Goal: Task Accomplishment & Management: Use online tool/utility

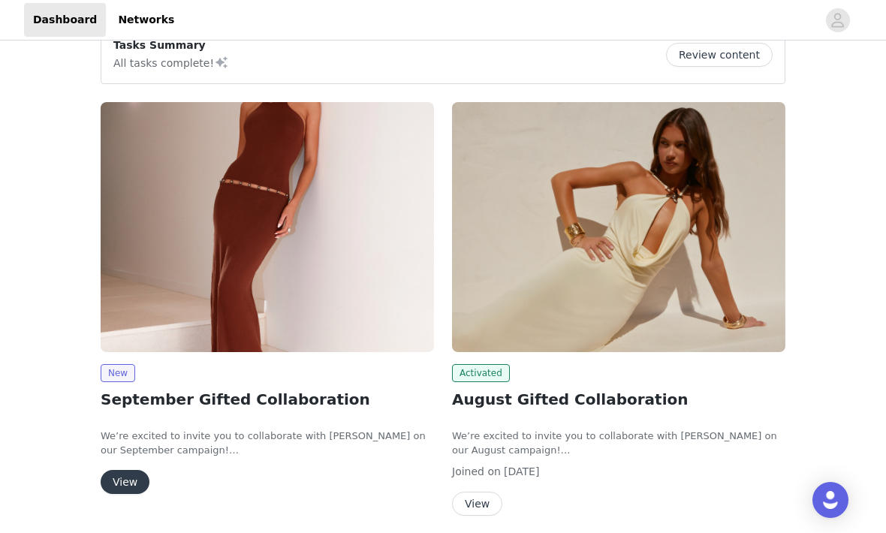
scroll to position [137, 0]
click at [126, 477] on button "View" at bounding box center [125, 482] width 49 height 24
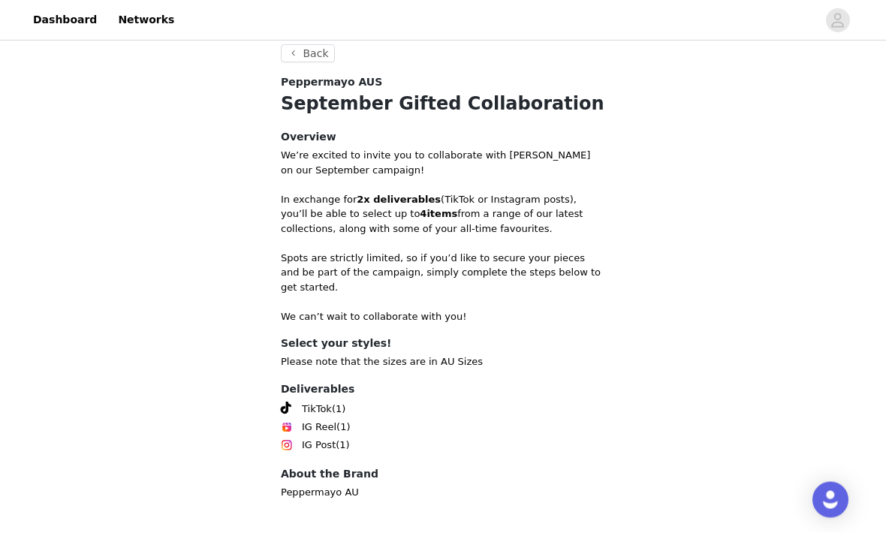
scroll to position [461, 0]
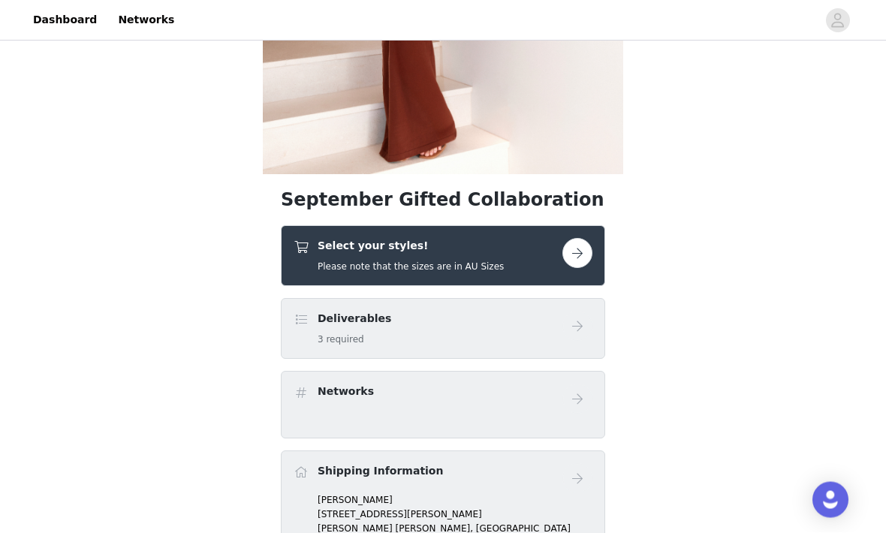
scroll to position [320, 0]
click at [582, 257] on button "button" at bounding box center [578, 253] width 30 height 30
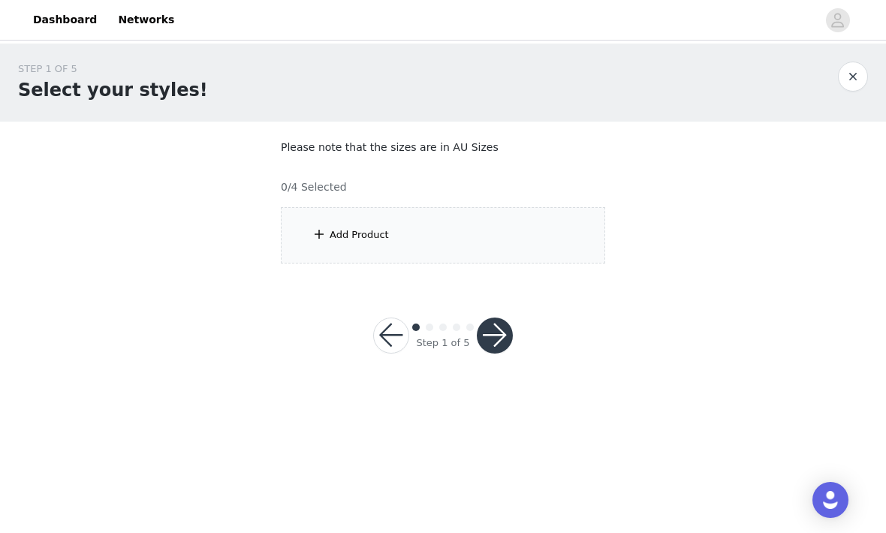
click at [448, 249] on div "Add Product" at bounding box center [443, 235] width 325 height 56
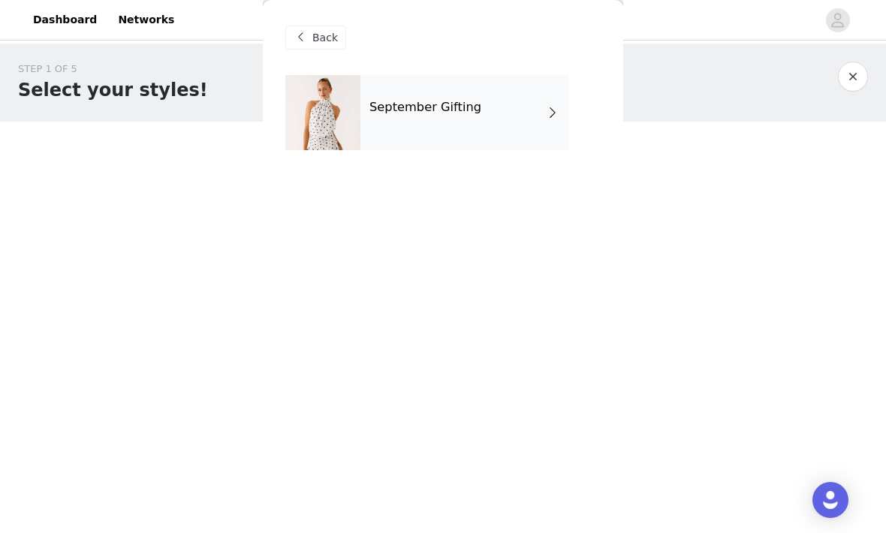
click at [424, 144] on div "September Gifting" at bounding box center [465, 112] width 209 height 75
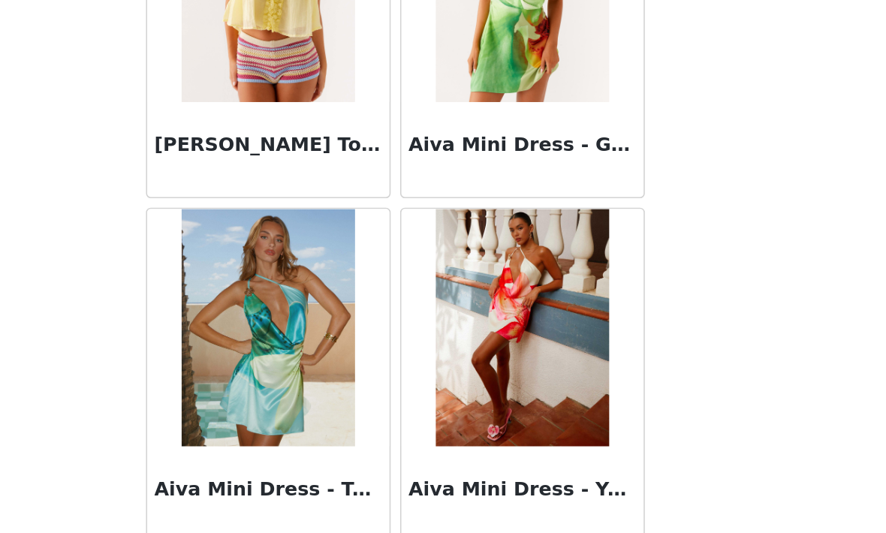
scroll to position [907, 0]
